Goal: Task Accomplishment & Management: Complete application form

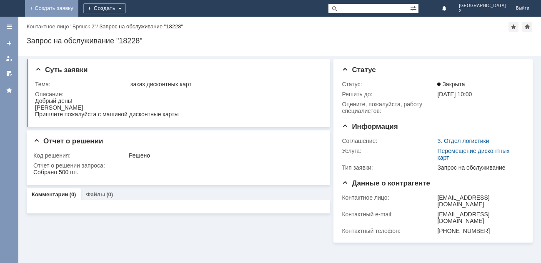
click at [78, 11] on link "+ Создать заявку" at bounding box center [51, 8] width 53 height 17
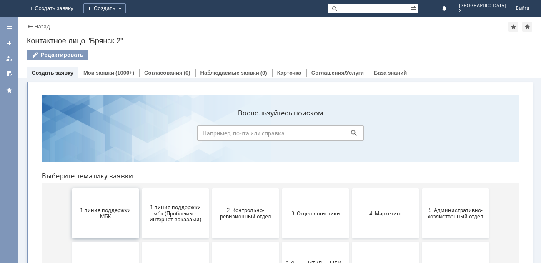
click at [91, 210] on span "1 линия поддержки МБК" at bounding box center [106, 213] width 62 height 13
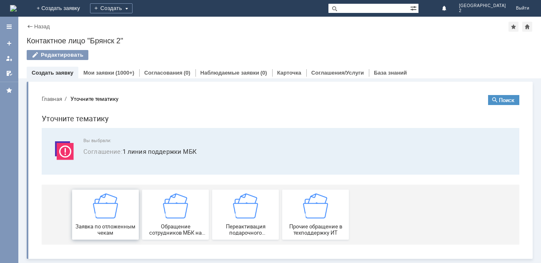
click at [96, 219] on div "Заявка по отложенным чекам" at bounding box center [106, 215] width 62 height 43
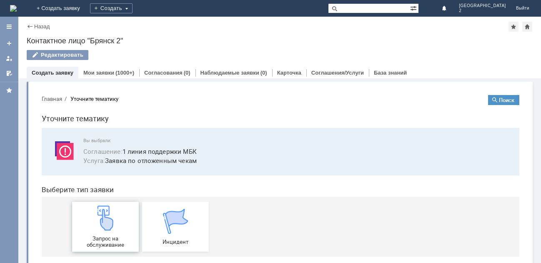
click at [101, 227] on img at bounding box center [105, 218] width 25 height 25
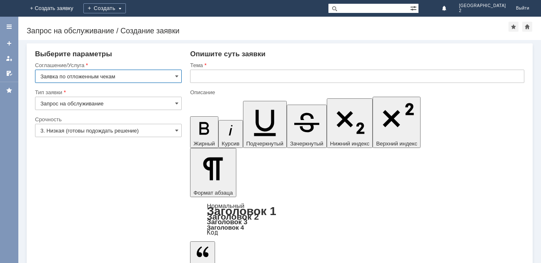
click at [199, 81] on input "text" at bounding box center [357, 76] width 335 height 13
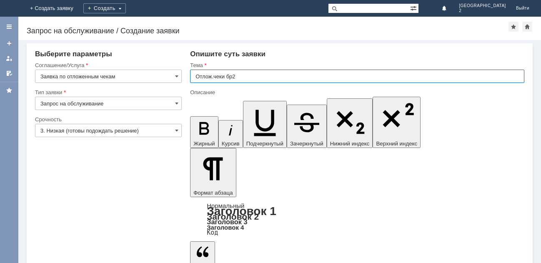
type input "Отлож.чеки бр2"
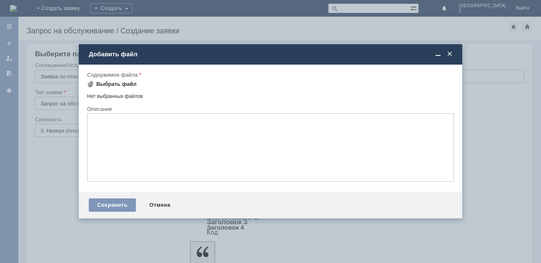
click at [116, 84] on div "Выбрать файл" at bounding box center [116, 84] width 40 height 7
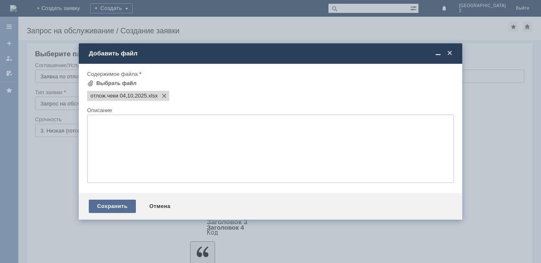
click at [108, 208] on div "Сохранить" at bounding box center [112, 206] width 47 height 13
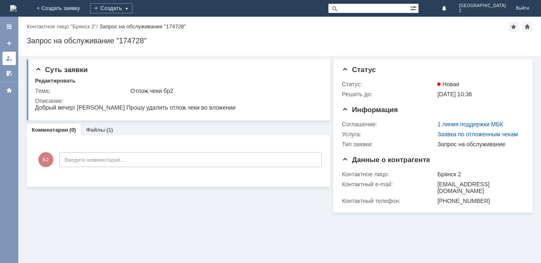
click at [8, 56] on div at bounding box center [9, 58] width 7 height 7
